Goal: Information Seeking & Learning: Learn about a topic

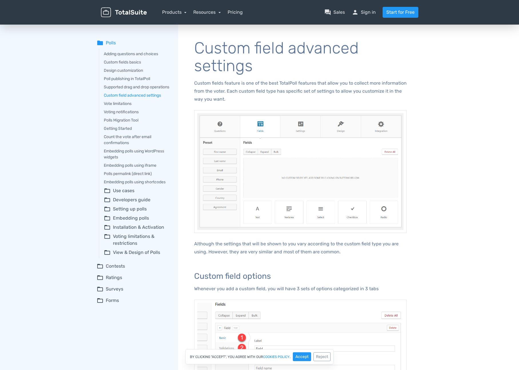
click at [141, 256] on summary "folder_open View & Design of Polls" at bounding box center [137, 252] width 66 height 7
click at [117, 269] on summary "folder_open Contests" at bounding box center [133, 266] width 73 height 7
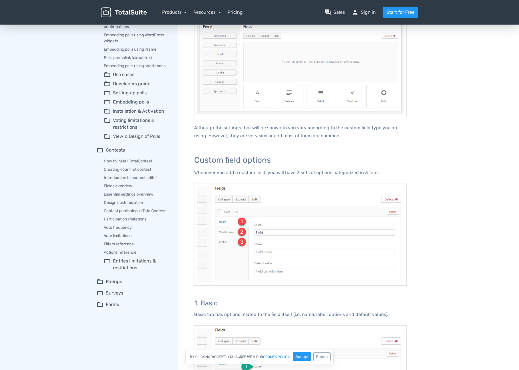
scroll to position [117, 0]
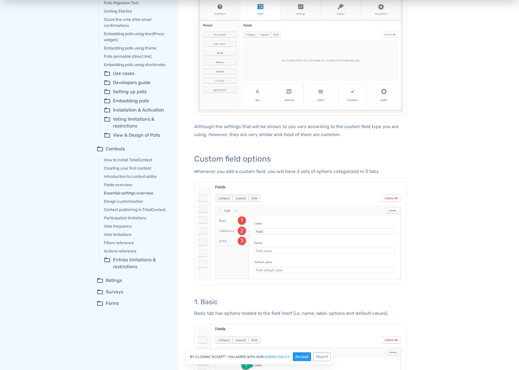
click at [114, 196] on link "Essential settings overview" at bounding box center [137, 193] width 66 height 6
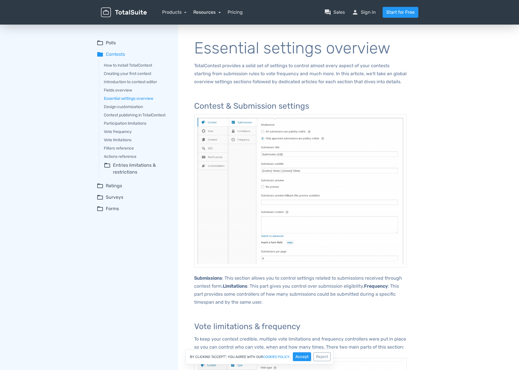
click at [197, 11] on link "Resources" at bounding box center [206, 11] width 27 height 5
click at [211, 39] on link "school Documentation" at bounding box center [223, 44] width 60 height 16
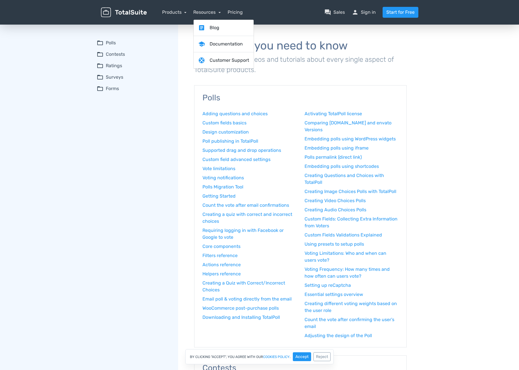
click at [105, 60] on div "folder_open Polls Adding questions and choices Custom fields basics Design cust…" at bounding box center [133, 65] width 73 height 53
click at [105, 56] on summary "folder_open Contests" at bounding box center [133, 54] width 73 height 7
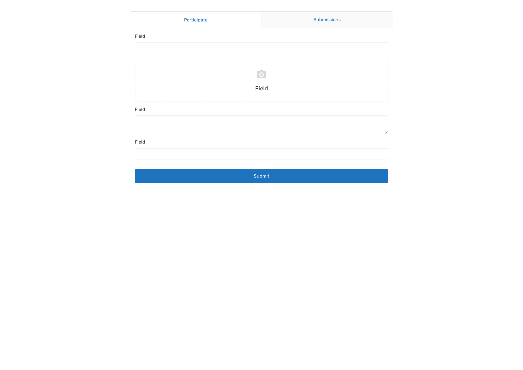
click at [327, 24] on link "Submissions" at bounding box center [326, 20] width 131 height 17
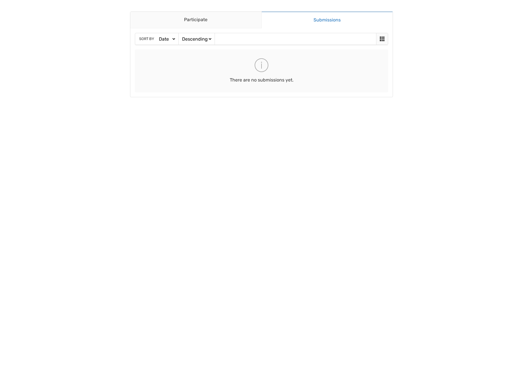
click at [264, 71] on icon at bounding box center [262, 65] width 14 height 14
click at [263, 65] on icon at bounding box center [262, 65] width 14 height 14
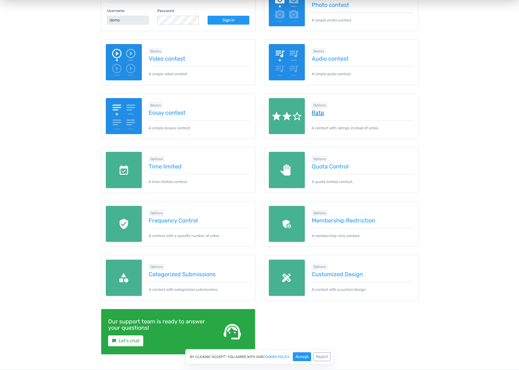
scroll to position [128, 0]
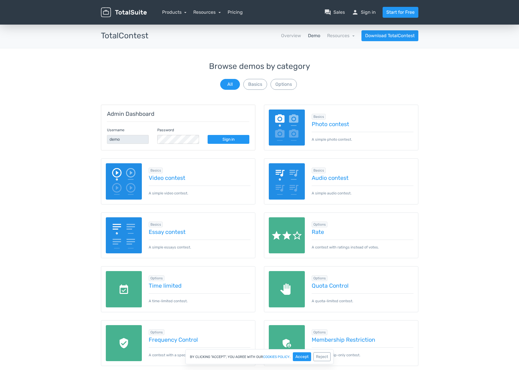
click at [435, 113] on div "Browse demos by category All Basics Options Admin Dashboard Username demo Passw…" at bounding box center [259, 275] width 519 height 426
